Goal: Answer question/provide support: Share knowledge or assist other users

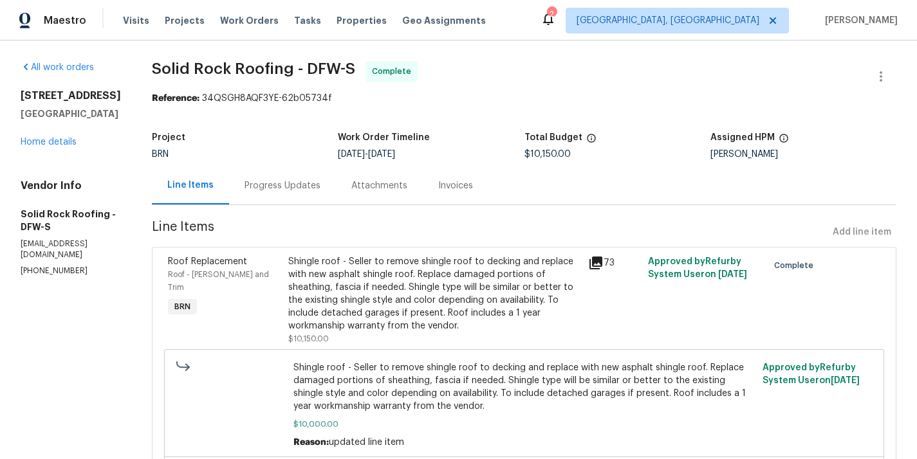
click at [284, 186] on div "Progress Updates" at bounding box center [282, 185] width 76 height 13
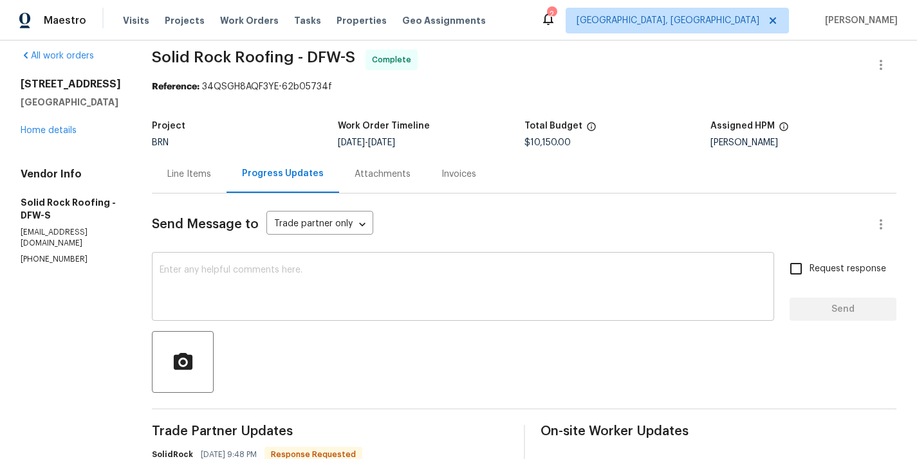
scroll to position [10, 0]
click at [205, 173] on div "Line Items" at bounding box center [189, 175] width 44 height 13
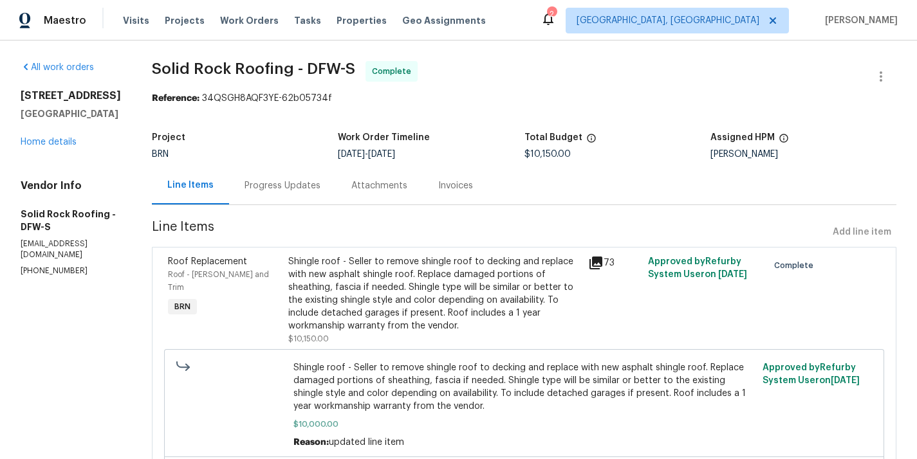
click at [272, 188] on div "Progress Updates" at bounding box center [282, 185] width 76 height 13
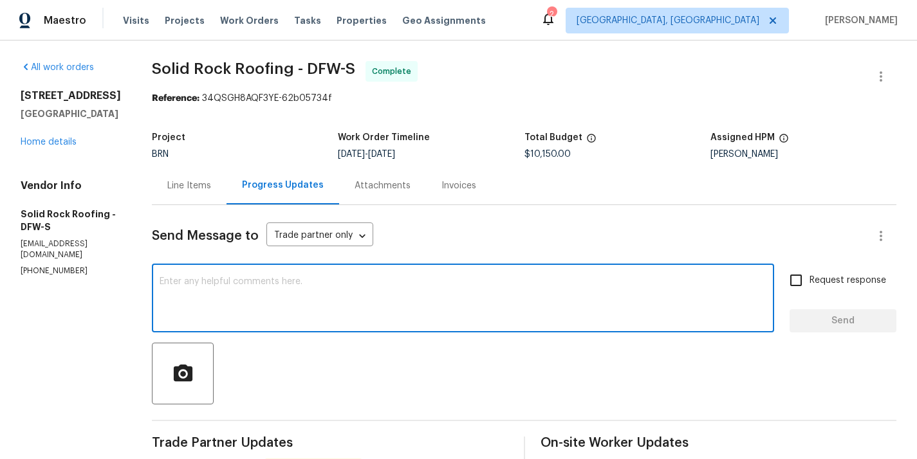
click at [242, 310] on textarea at bounding box center [463, 299] width 606 height 45
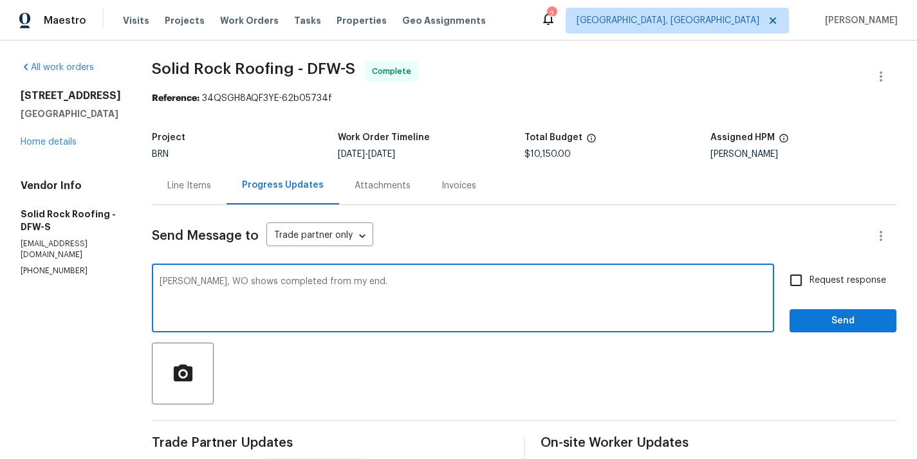
type textarea "Matt, WO shows completed from my end."
click at [808, 278] on input "Request response" at bounding box center [795, 280] width 27 height 27
checkbox input "true"
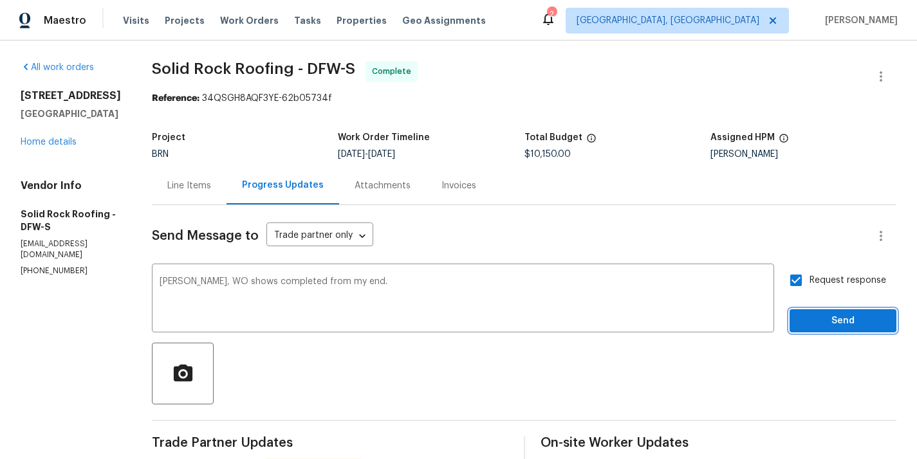
click at [875, 324] on span "Send" at bounding box center [842, 321] width 86 height 16
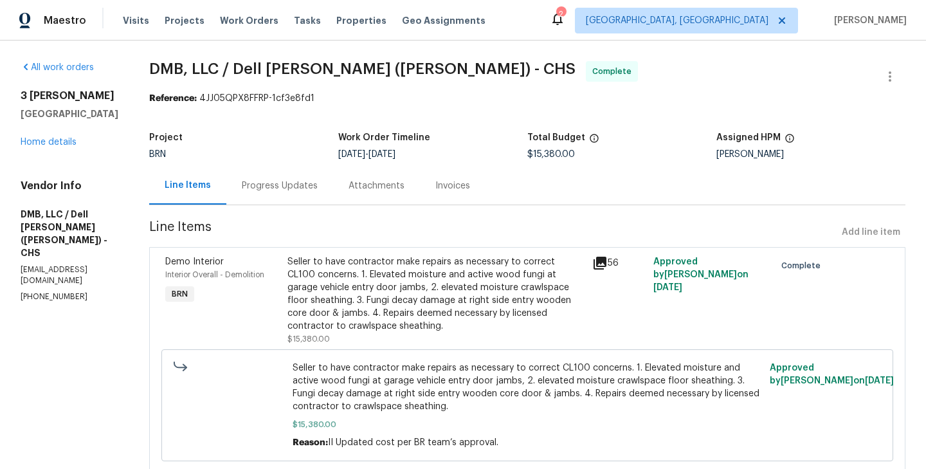
click at [266, 198] on div "Progress Updates" at bounding box center [279, 186] width 107 height 38
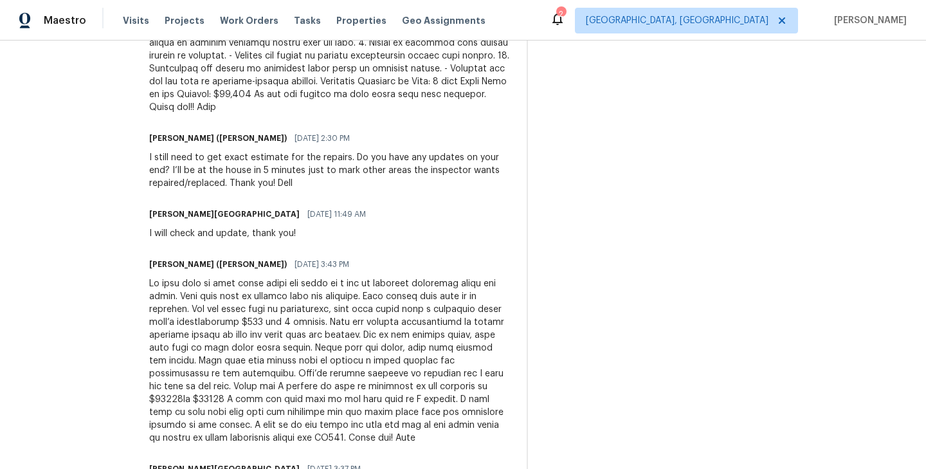
scroll to position [2020, 0]
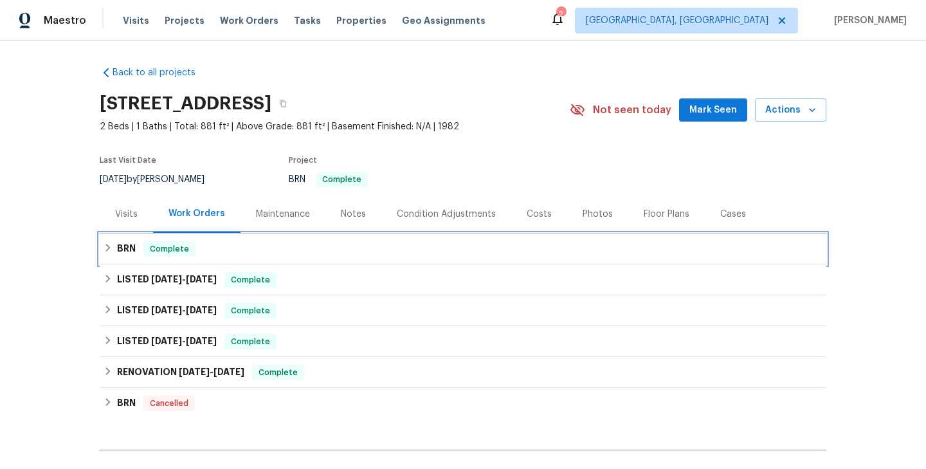
click at [213, 258] on div "BRN Complete" at bounding box center [463, 248] width 727 height 31
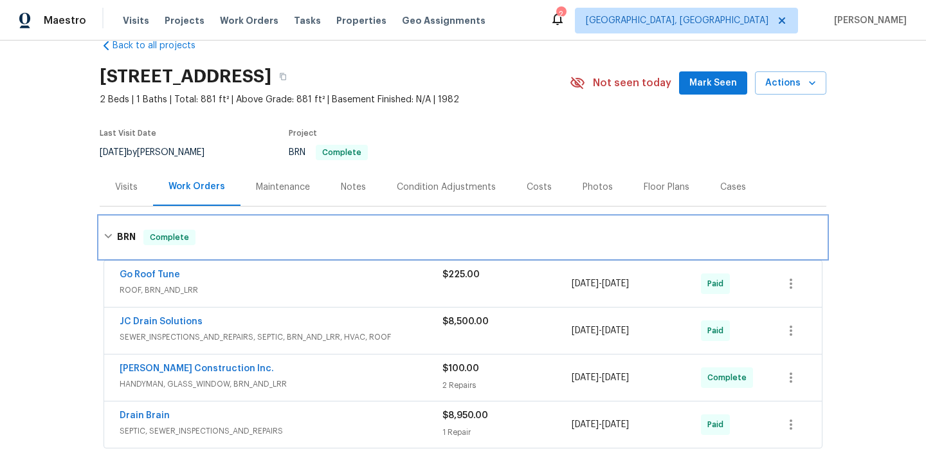
scroll to position [33, 0]
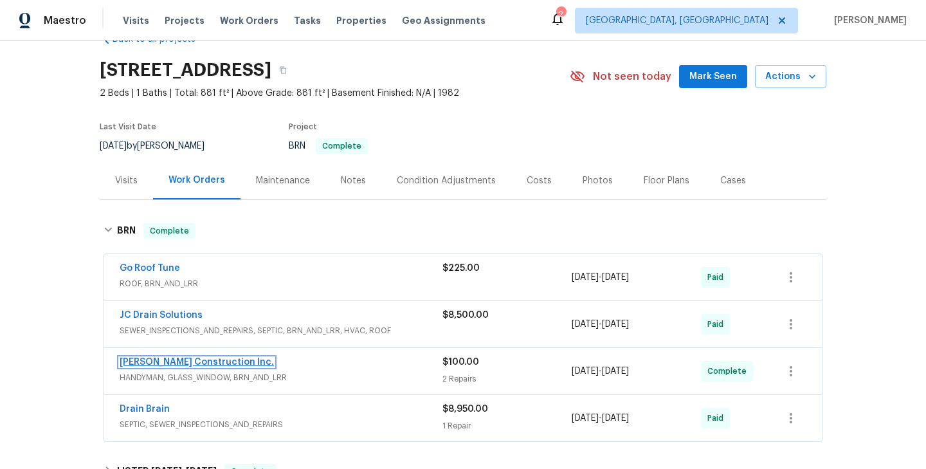
click at [192, 361] on link "Hanson Construction Inc." at bounding box center [197, 362] width 154 height 9
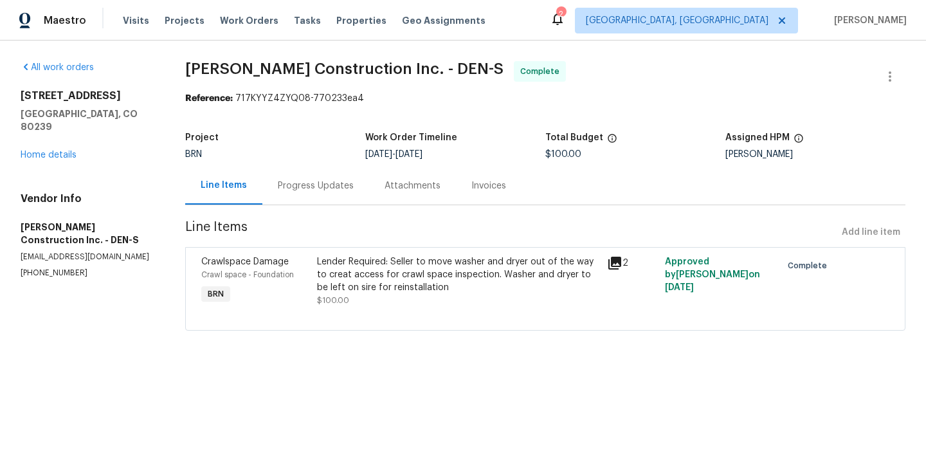
click at [307, 186] on div "Progress Updates" at bounding box center [316, 185] width 76 height 13
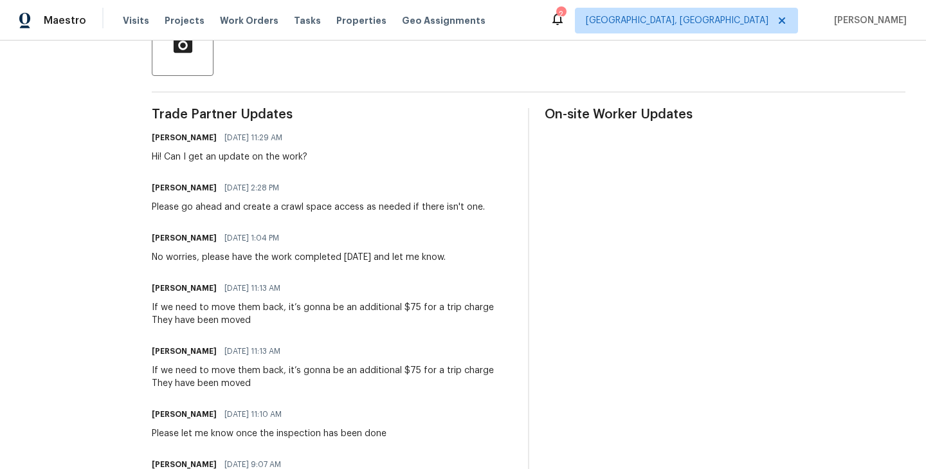
scroll to position [325, 0]
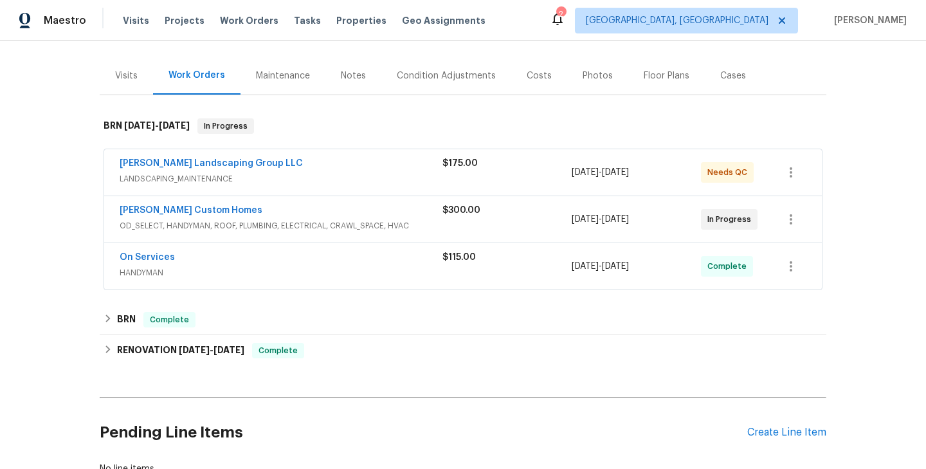
scroll to position [202, 0]
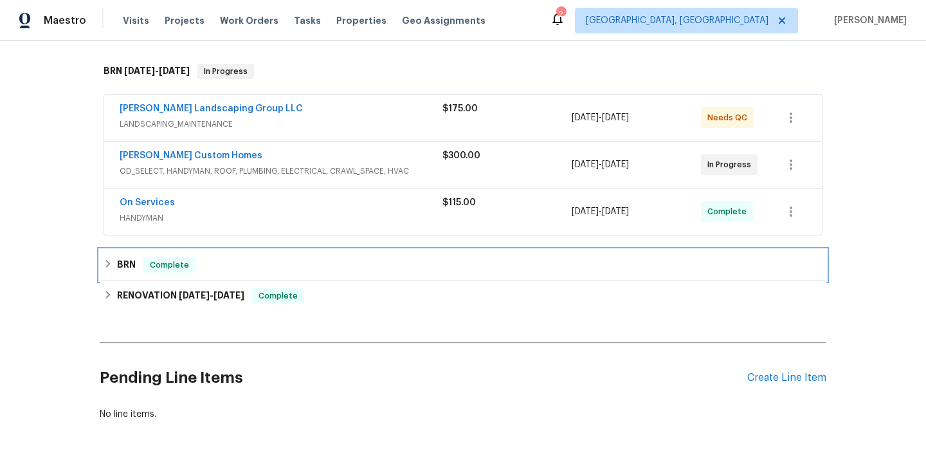
click at [216, 261] on div "BRN Complete" at bounding box center [463, 264] width 719 height 15
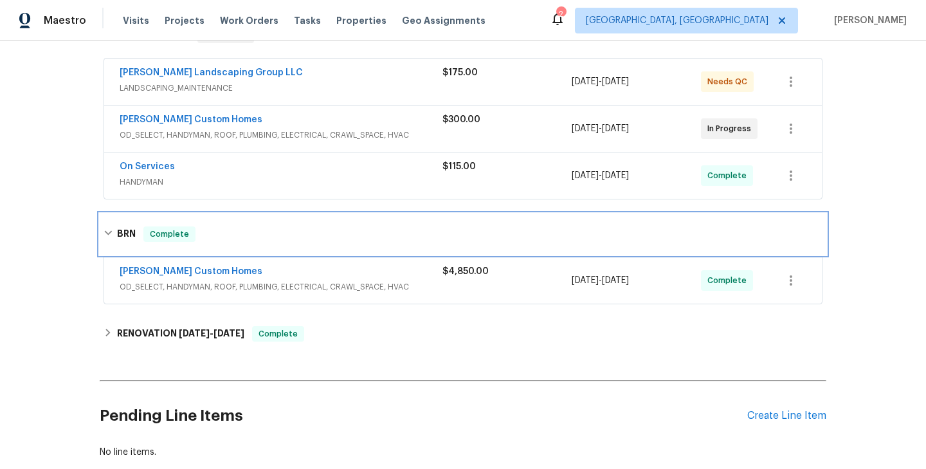
scroll to position [241, 0]
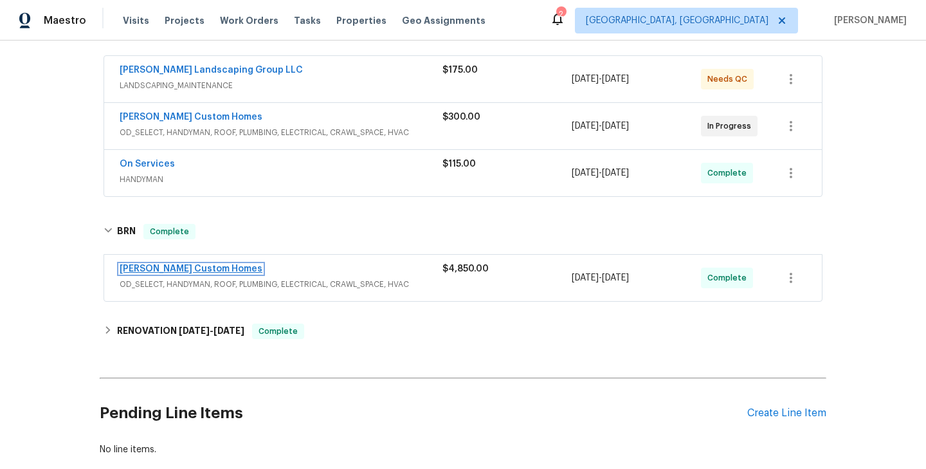
click at [194, 264] on link "Rappa Custom Homes" at bounding box center [191, 268] width 143 height 9
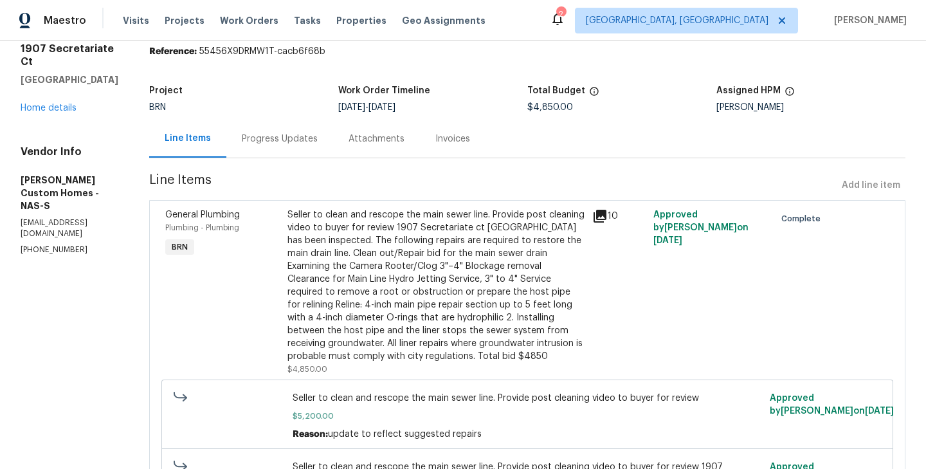
scroll to position [56, 0]
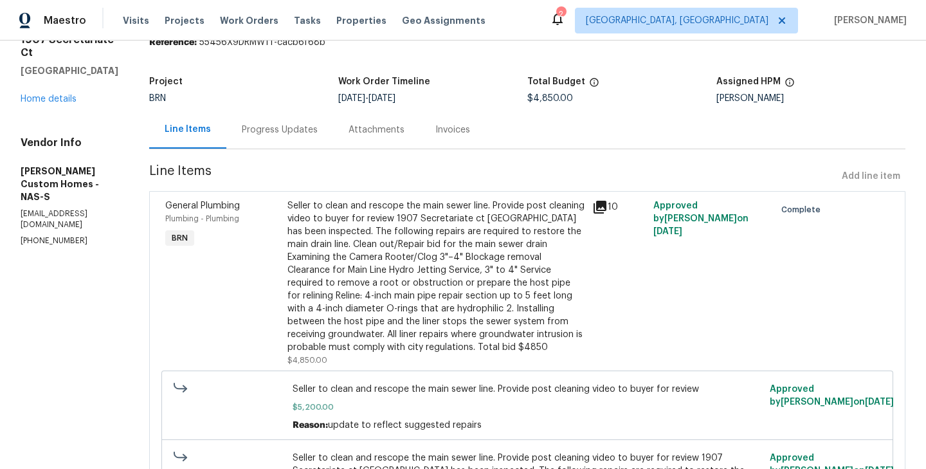
click at [308, 127] on div "Progress Updates" at bounding box center [280, 129] width 76 height 13
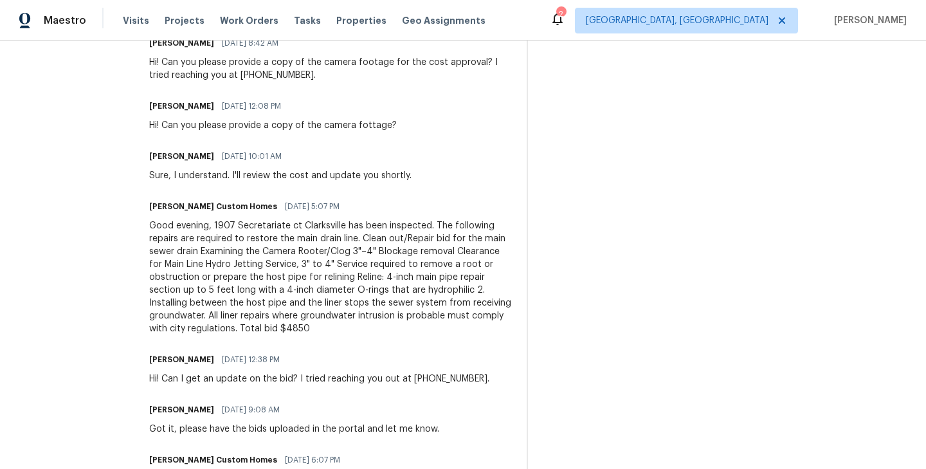
scroll to position [1046, 0]
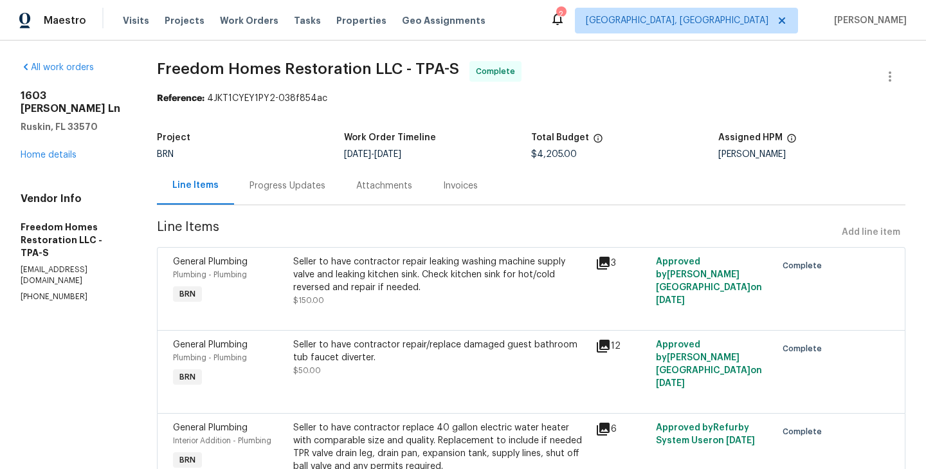
click at [277, 181] on div "Progress Updates" at bounding box center [288, 185] width 76 height 13
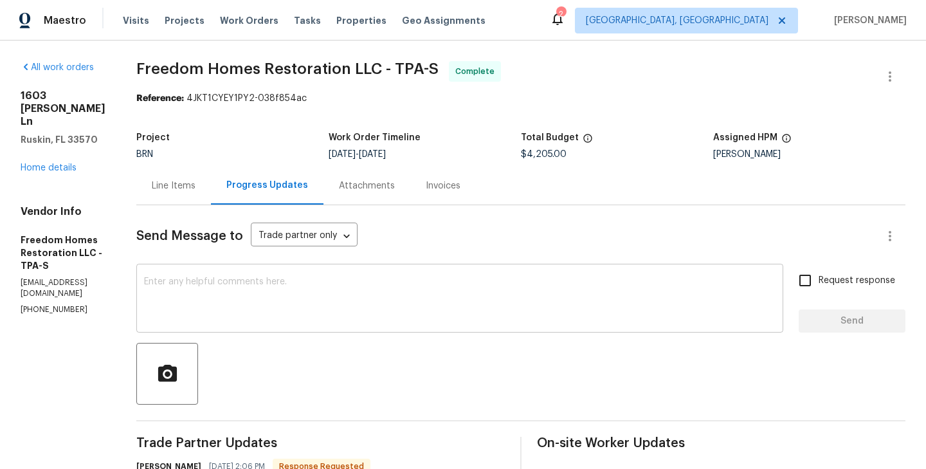
scroll to position [1701, 0]
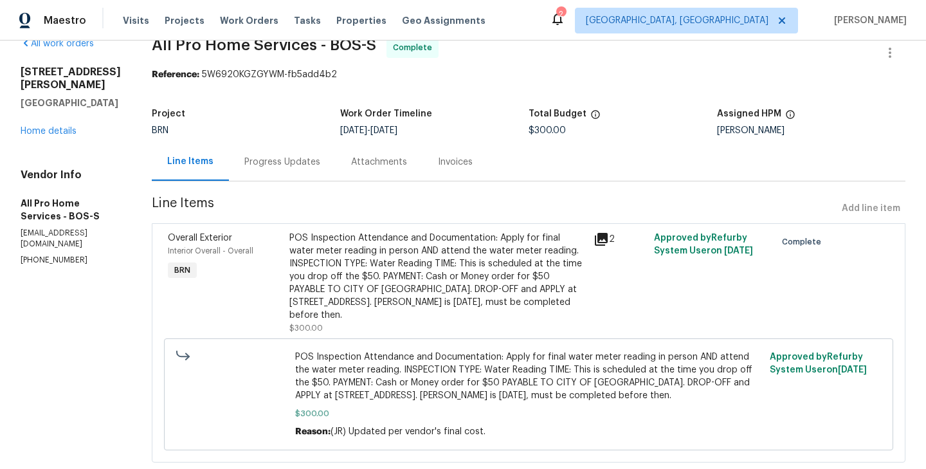
scroll to position [26, 0]
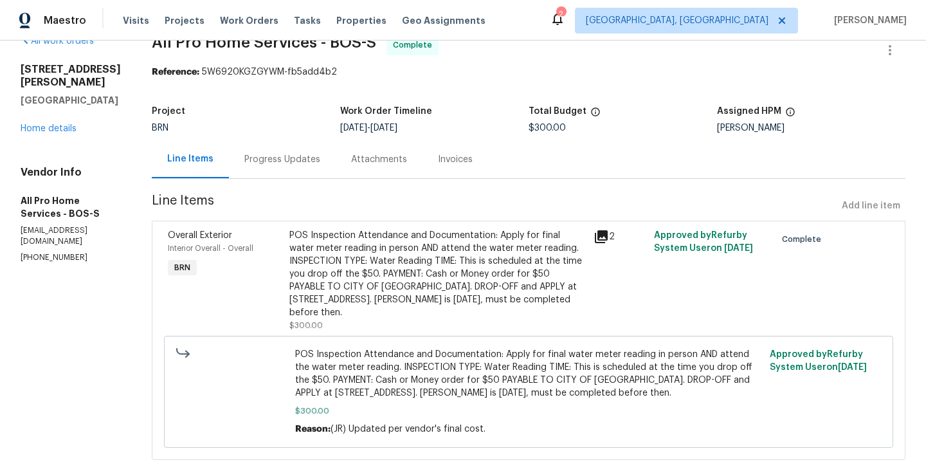
click at [299, 164] on div "Progress Updates" at bounding box center [282, 159] width 76 height 13
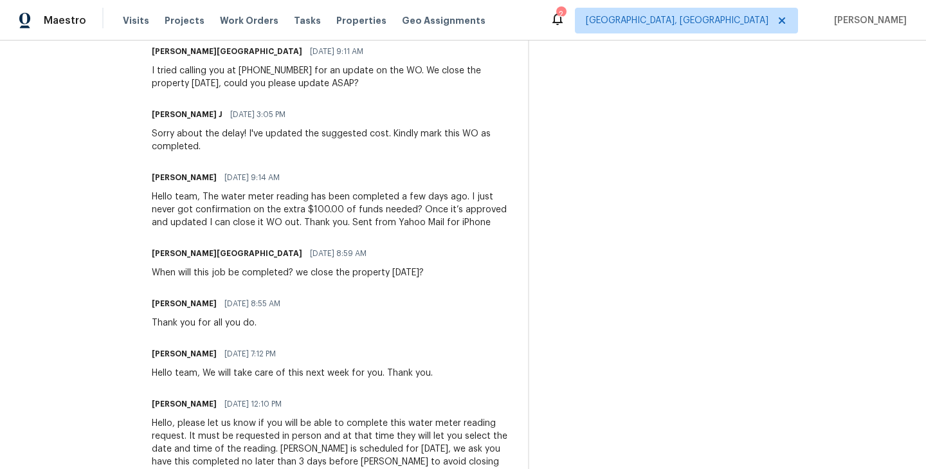
scroll to position [588, 0]
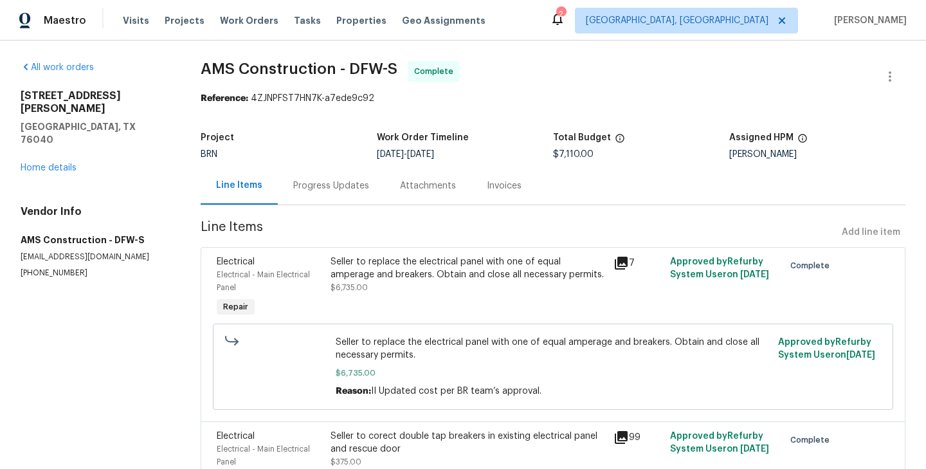
scroll to position [152, 0]
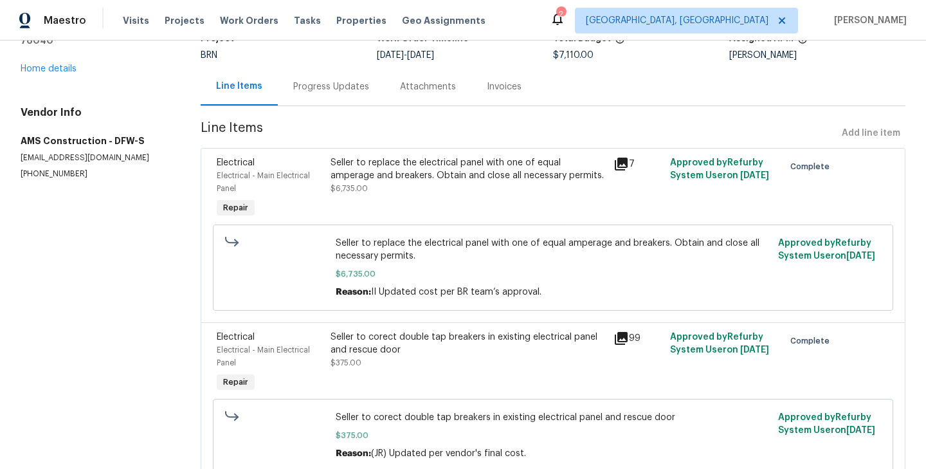
click at [332, 83] on div "Progress Updates" at bounding box center [331, 86] width 76 height 13
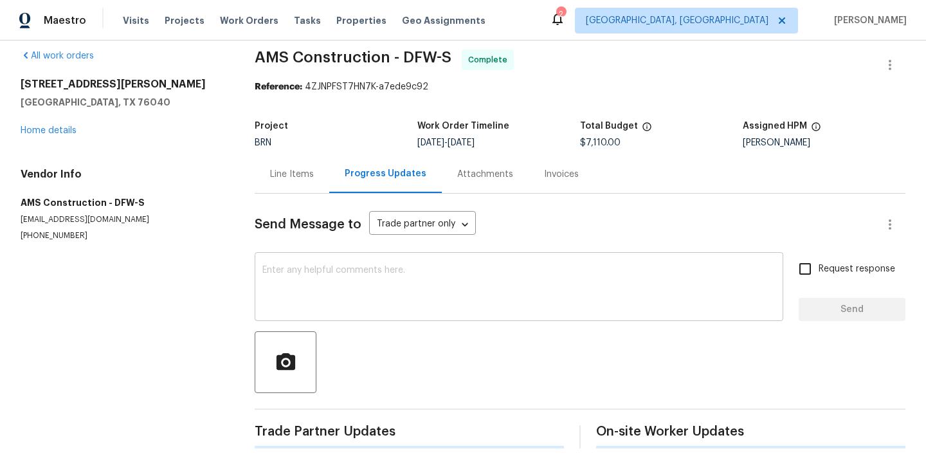
scroll to position [99, 0]
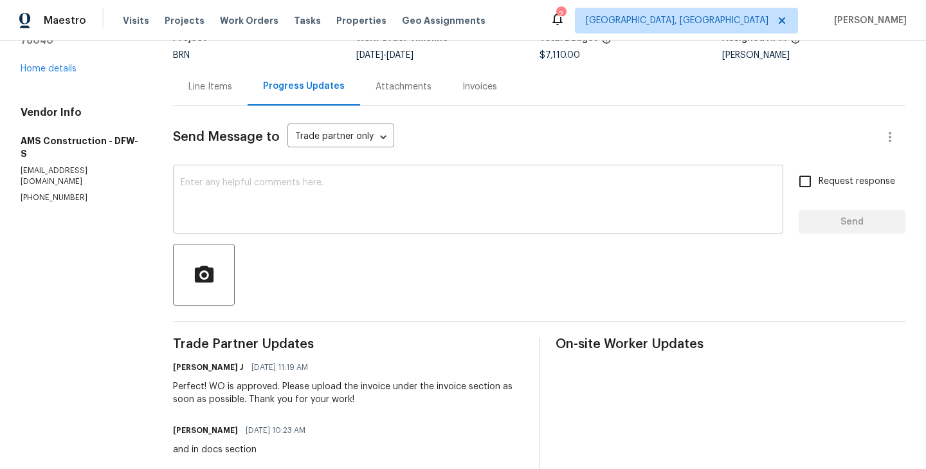
click at [415, 282] on div at bounding box center [539, 275] width 733 height 62
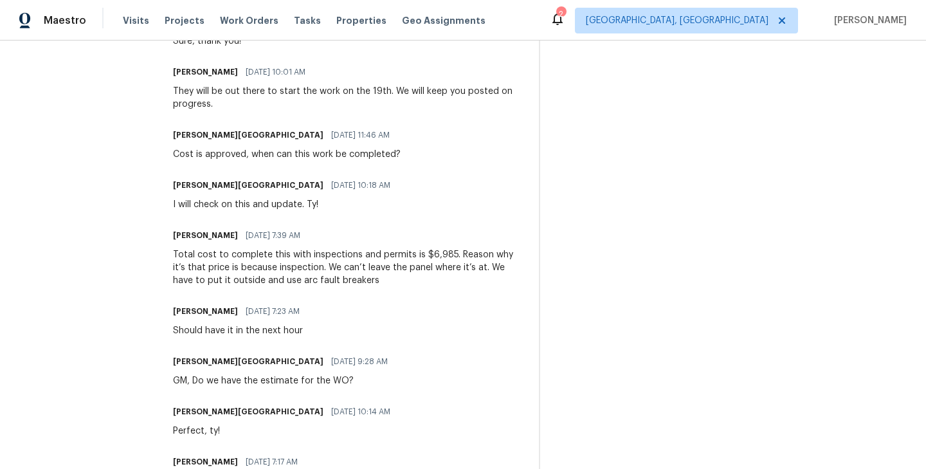
scroll to position [457, 0]
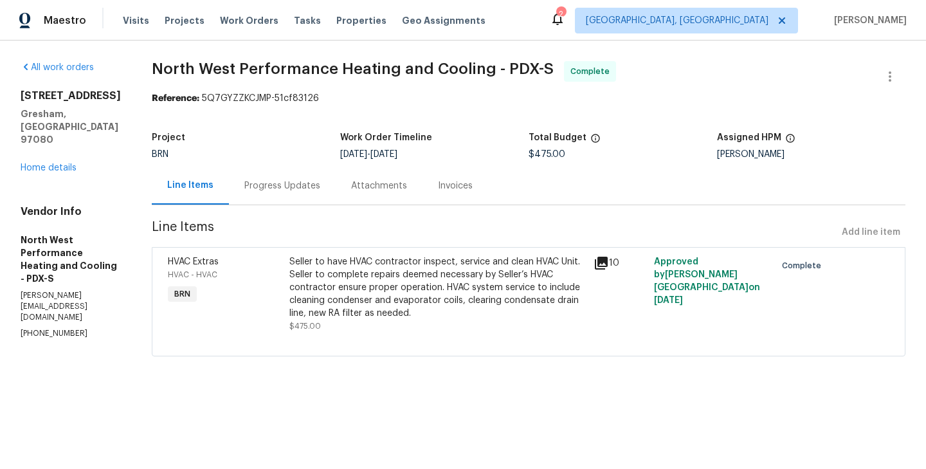
click at [300, 200] on div "Progress Updates" at bounding box center [282, 186] width 107 height 38
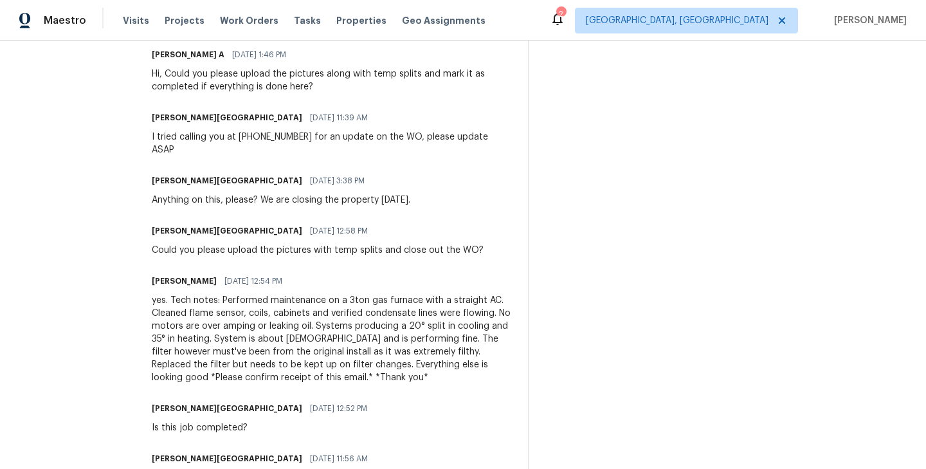
scroll to position [576, 0]
click at [363, 300] on div "yes. Tech notes: Performed maintenance on a 3ton gas furnace with a straight AC…" at bounding box center [332, 338] width 361 height 90
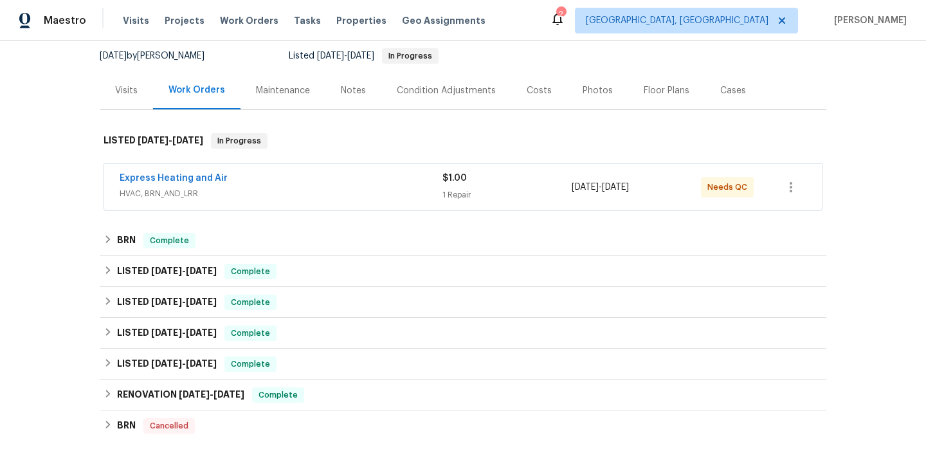
scroll to position [165, 0]
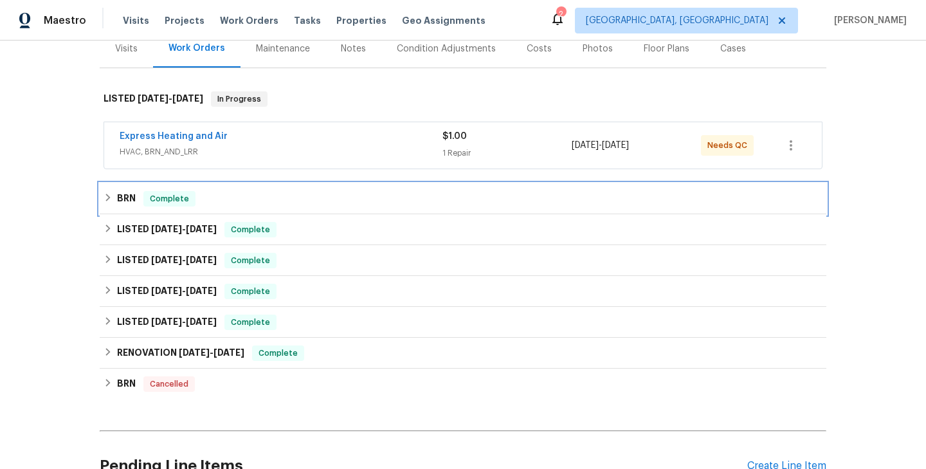
click at [216, 194] on div "BRN Complete" at bounding box center [463, 198] width 719 height 15
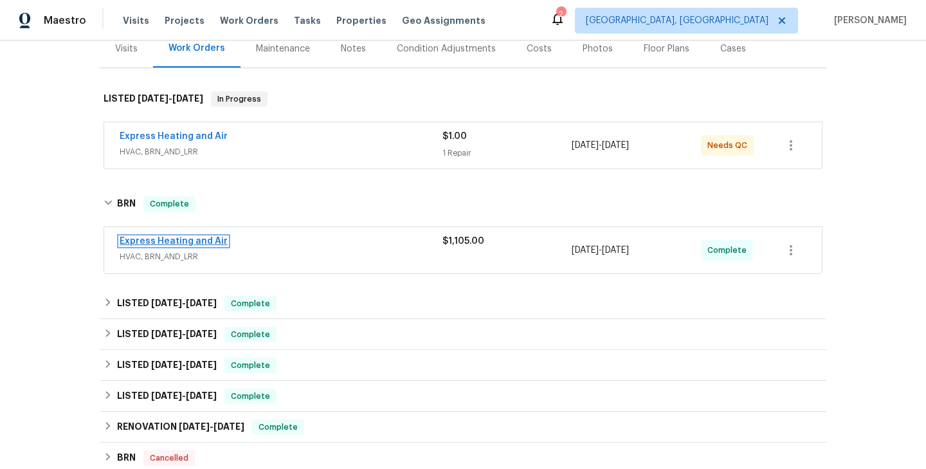
click at [187, 241] on link "Express Heating and Air" at bounding box center [174, 241] width 108 height 9
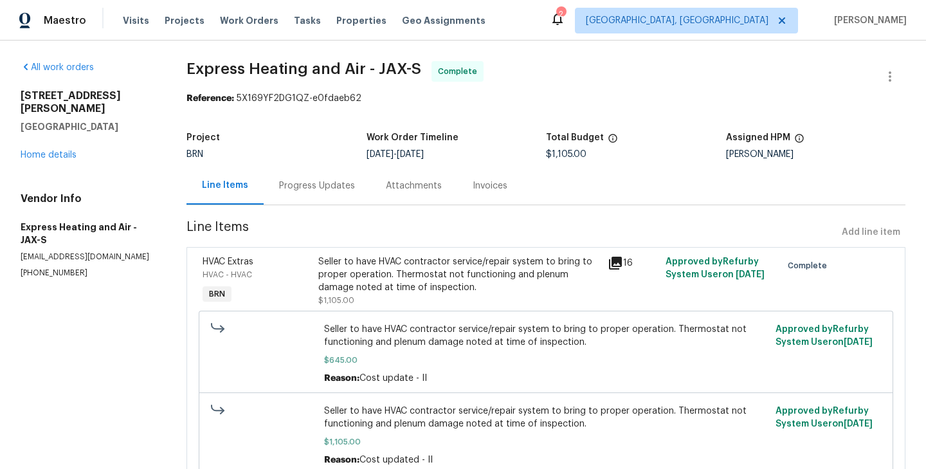
click at [324, 185] on div "Progress Updates" at bounding box center [317, 185] width 76 height 13
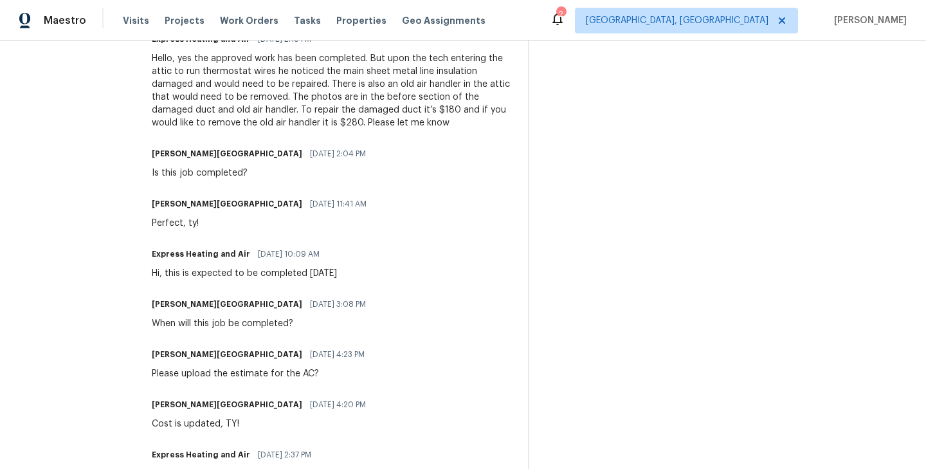
scroll to position [1056, 0]
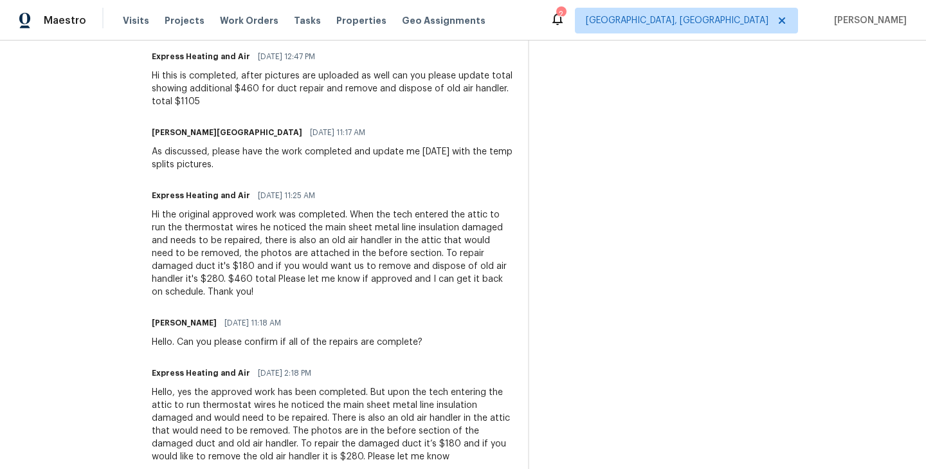
click at [378, 278] on div "Hi the original approved work was completed. When the tech entered the attic to…" at bounding box center [332, 253] width 361 height 90
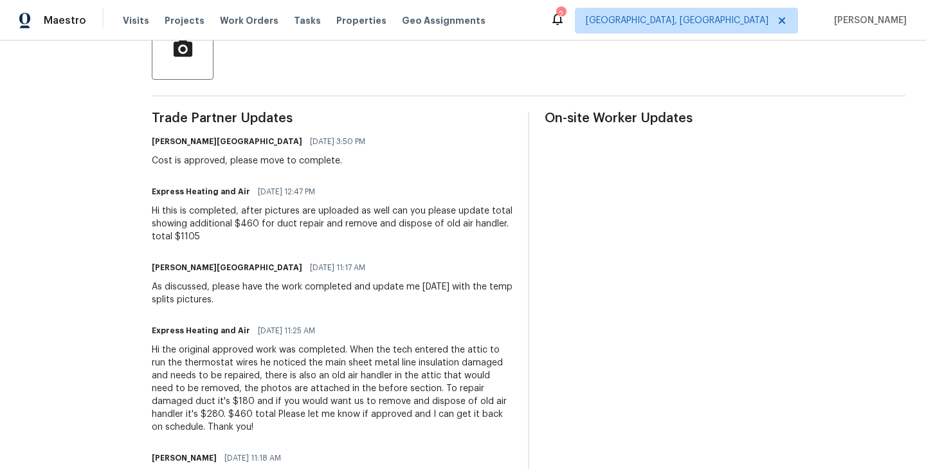
scroll to position [306, 0]
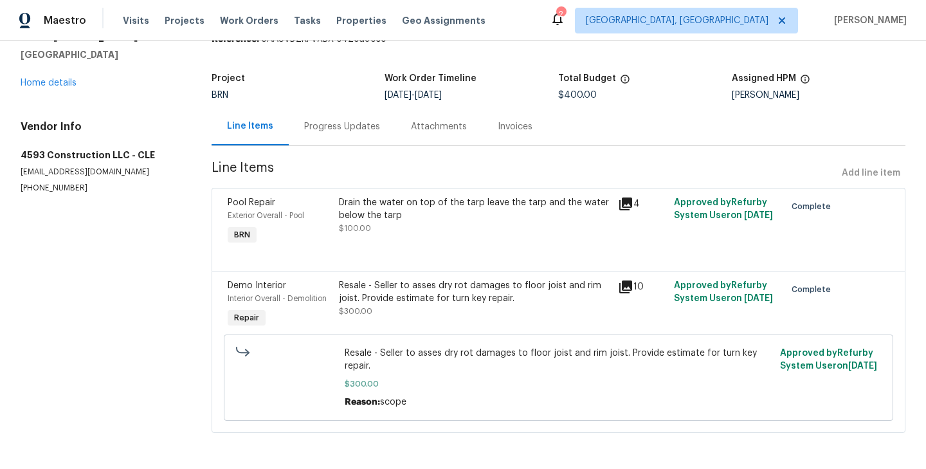
scroll to position [55, 0]
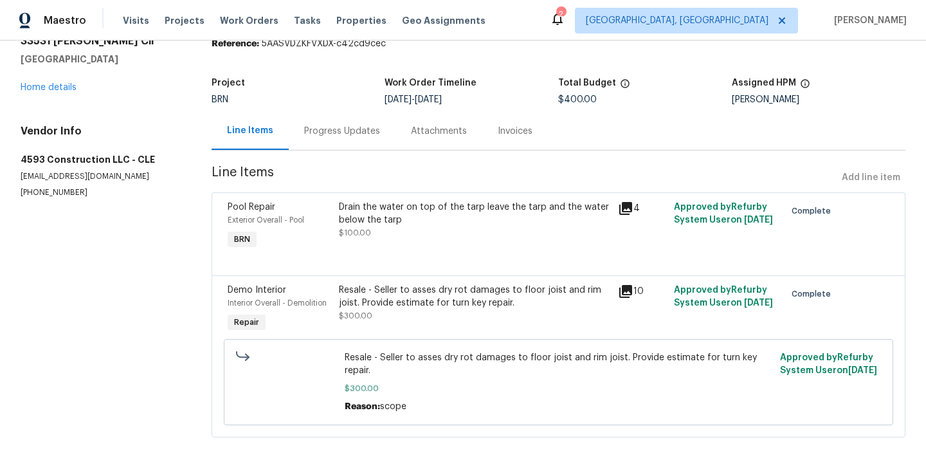
click at [327, 153] on section "4593 Construction LLC - CLE Complete Reference: 5AASVDZKFVXDX-c42cd9cec Project…" at bounding box center [559, 229] width 694 height 446
click at [329, 145] on div "Progress Updates" at bounding box center [342, 131] width 107 height 38
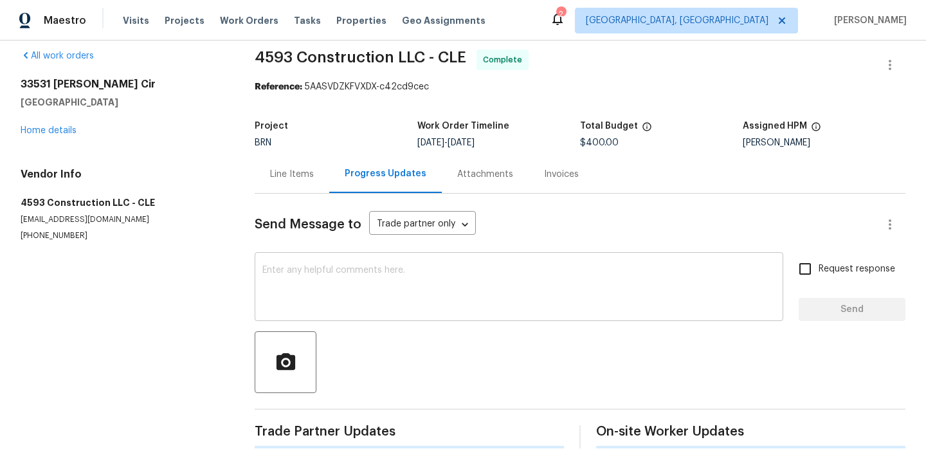
scroll to position [9, 0]
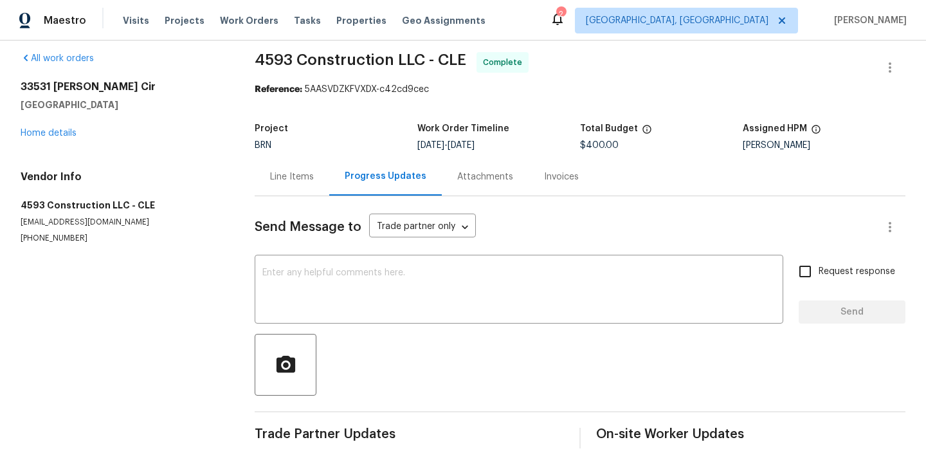
click at [293, 192] on div "Line Items" at bounding box center [292, 177] width 75 height 38
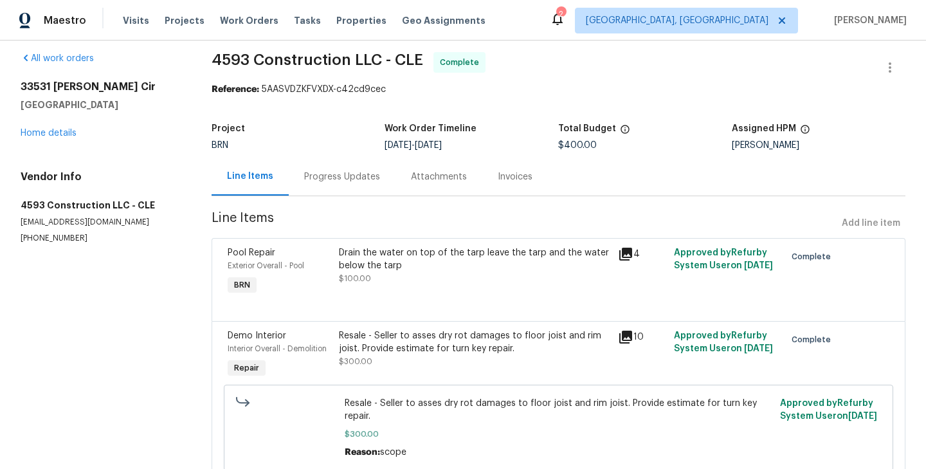
scroll to position [55, 0]
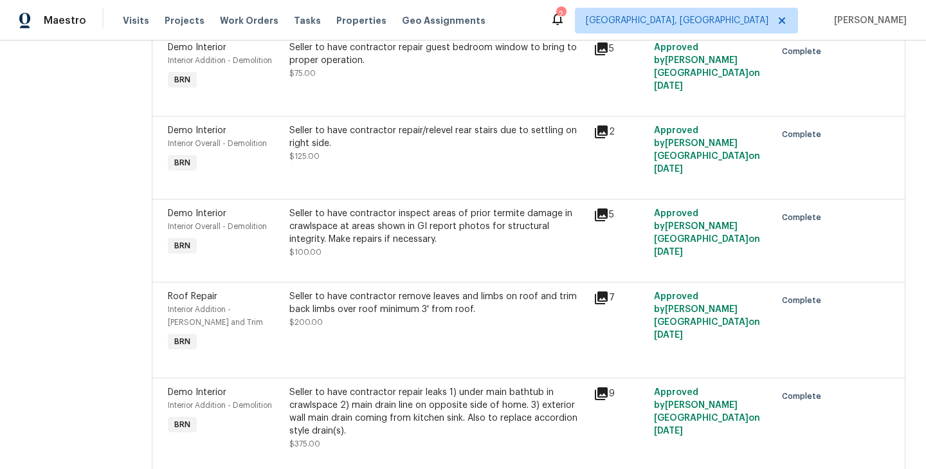
scroll to position [394, 0]
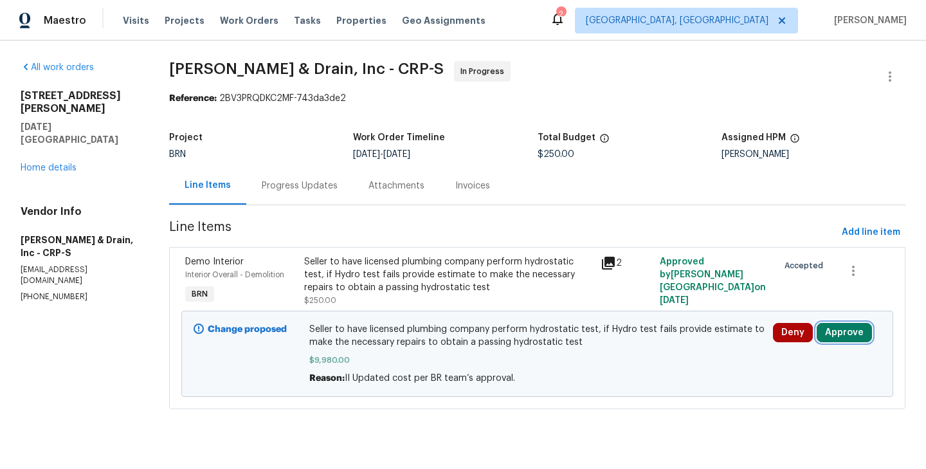
click at [839, 335] on button "Approve" at bounding box center [844, 332] width 55 height 19
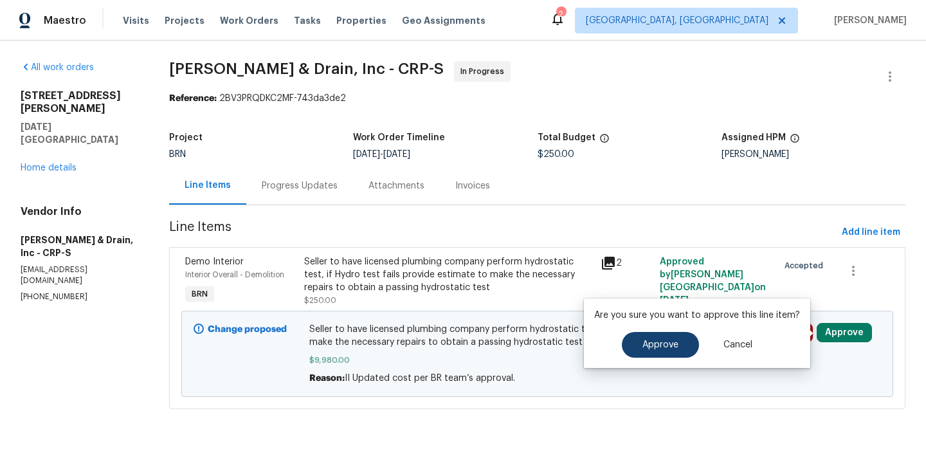
click at [659, 341] on span "Approve" at bounding box center [661, 345] width 36 height 10
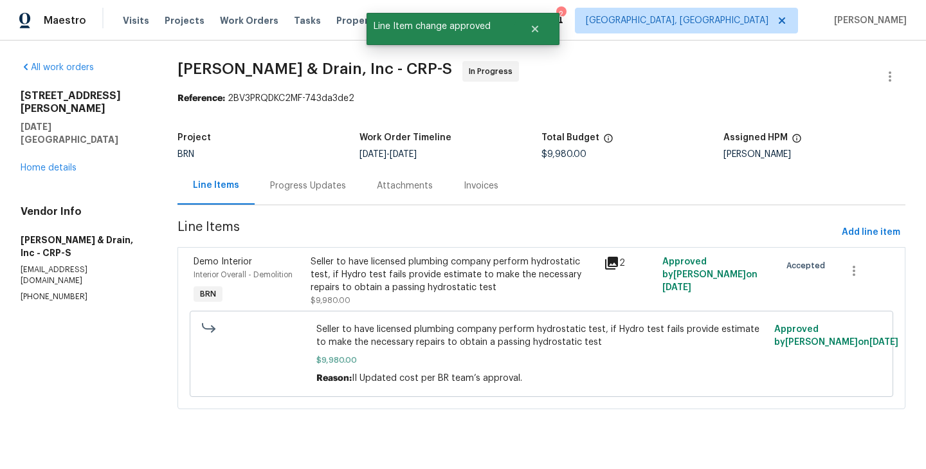
click at [99, 298] on section "All work orders 4053 Little John Dr Corpus Christi, TX 78411 Home details Vendo…" at bounding box center [84, 242] width 126 height 363
